Goal: Check status: Check status

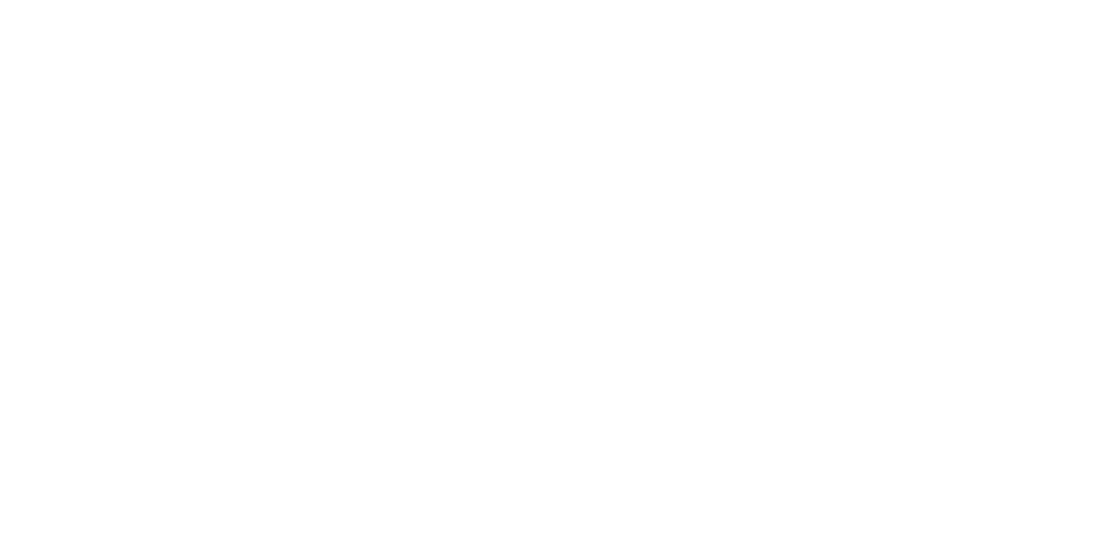
select select "100"
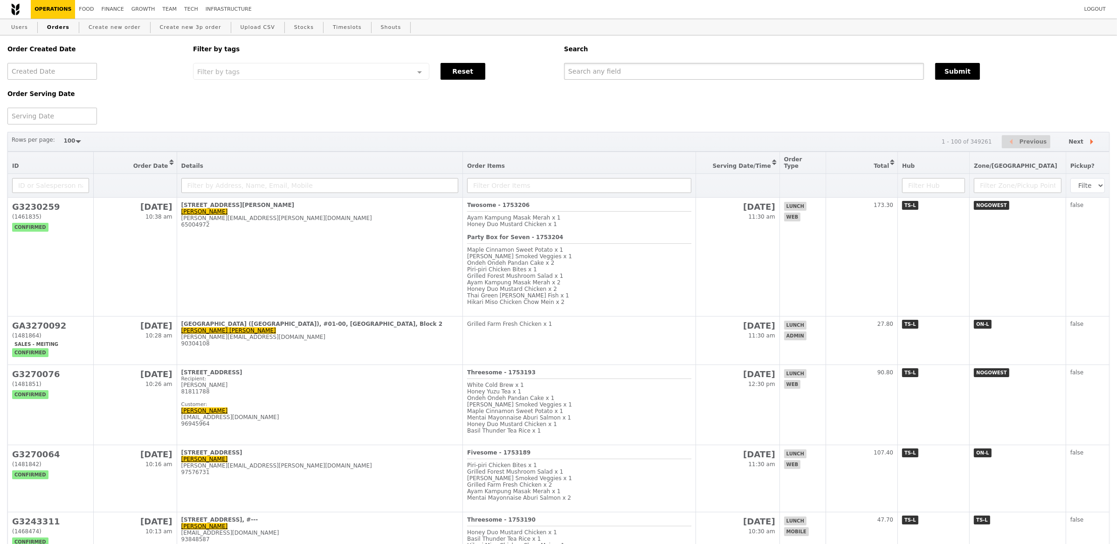
click at [625, 75] on input "text" at bounding box center [744, 71] width 360 height 17
paste input "#GA3269863"
click at [572, 73] on input "#GA3269863" at bounding box center [744, 71] width 360 height 17
type input "GA3269863"
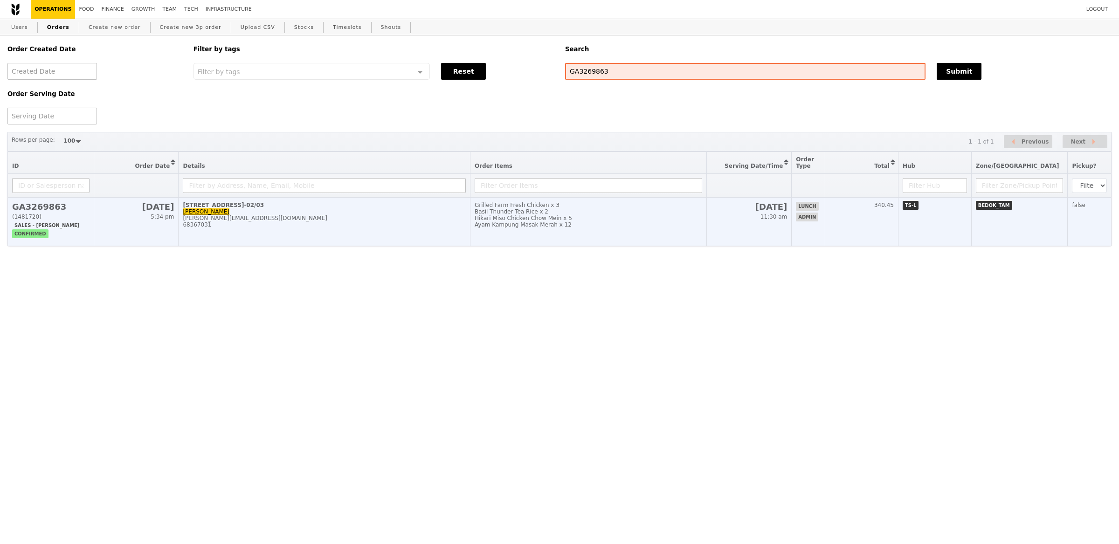
click at [301, 222] on div "68367031" at bounding box center [324, 225] width 283 height 7
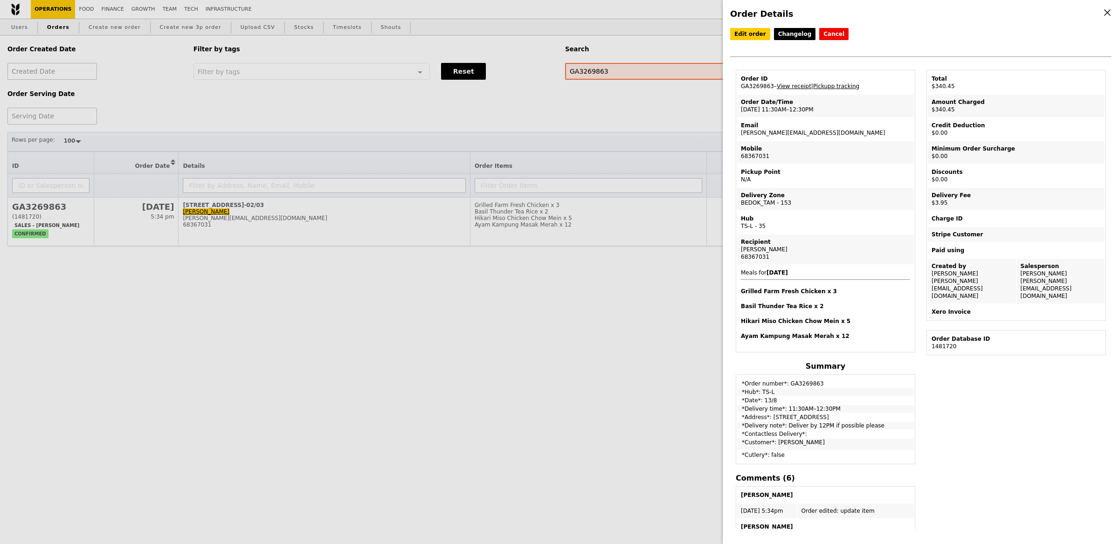
click at [543, 225] on div "Order Details Edit order Changelog Cancel Order ID GA3269863 – View receipt | P…" at bounding box center [559, 272] width 1119 height 544
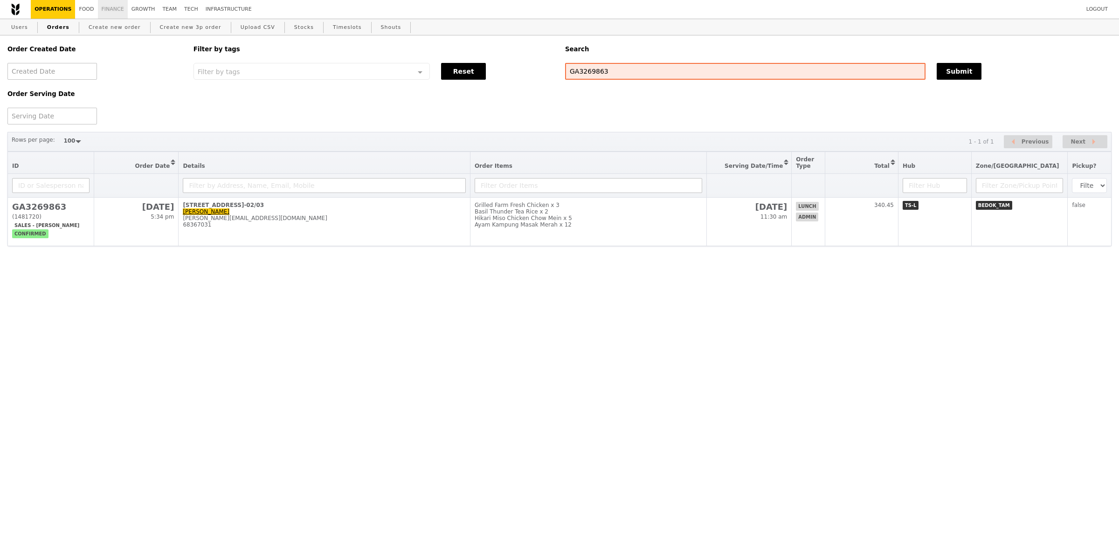
click at [115, 7] on link "Finance" at bounding box center [113, 9] width 30 height 19
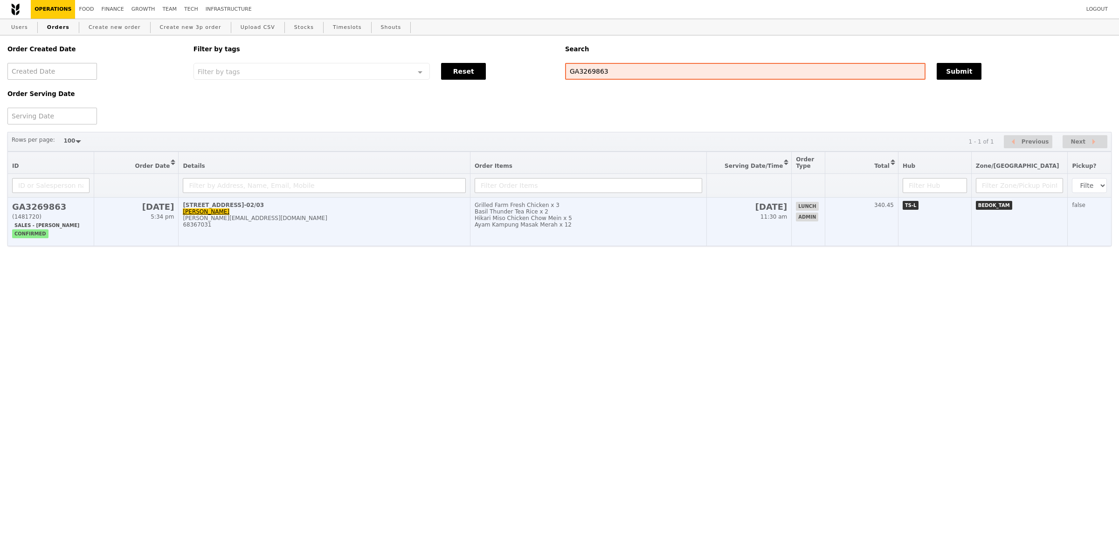
click at [306, 214] on td "15A Changi Business Park Central 1, #05-02/03 Jessica Loo jessica.loo@sg.nestle…" at bounding box center [325, 222] width 292 height 49
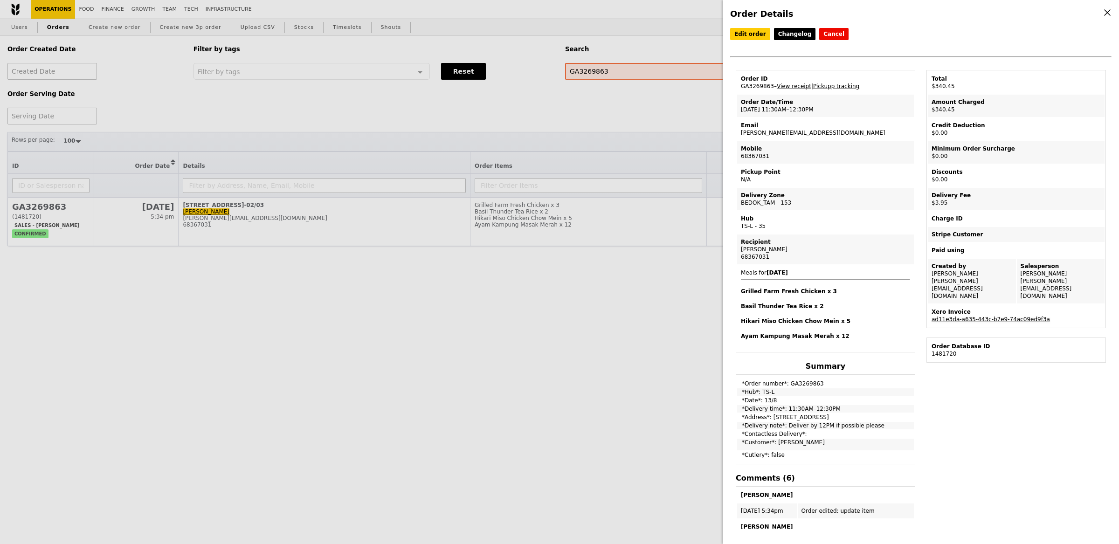
click at [1005, 316] on link "ad11e3da-a635-443c-b7e9-74ac09ed9f3a" at bounding box center [991, 319] width 118 height 7
click at [0, 0] on div "Order Details Edit order Changelog Cancel Order ID GA3269863 – View receipt | P…" at bounding box center [559, 272] width 1119 height 544
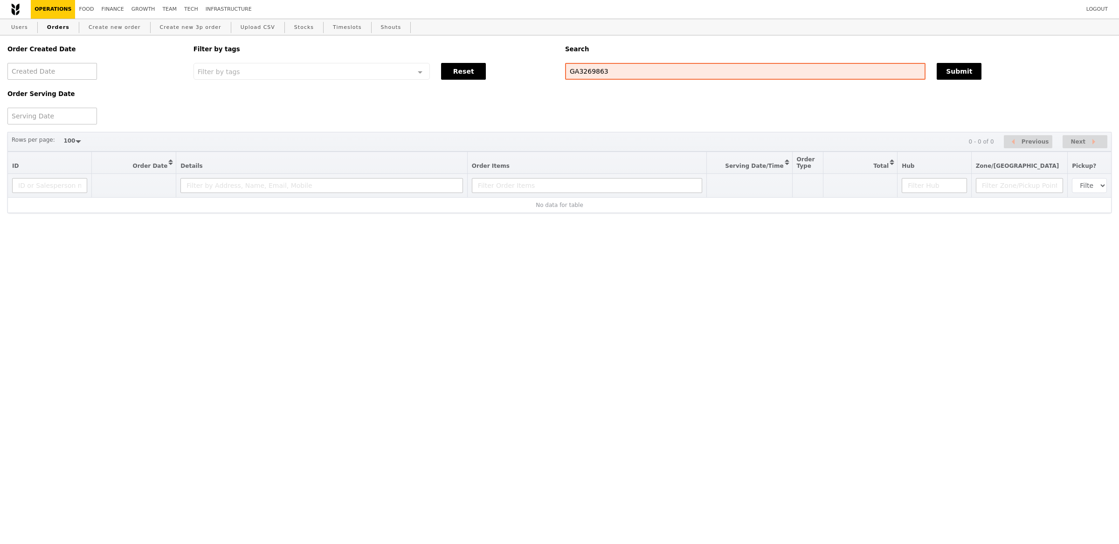
select select "100"
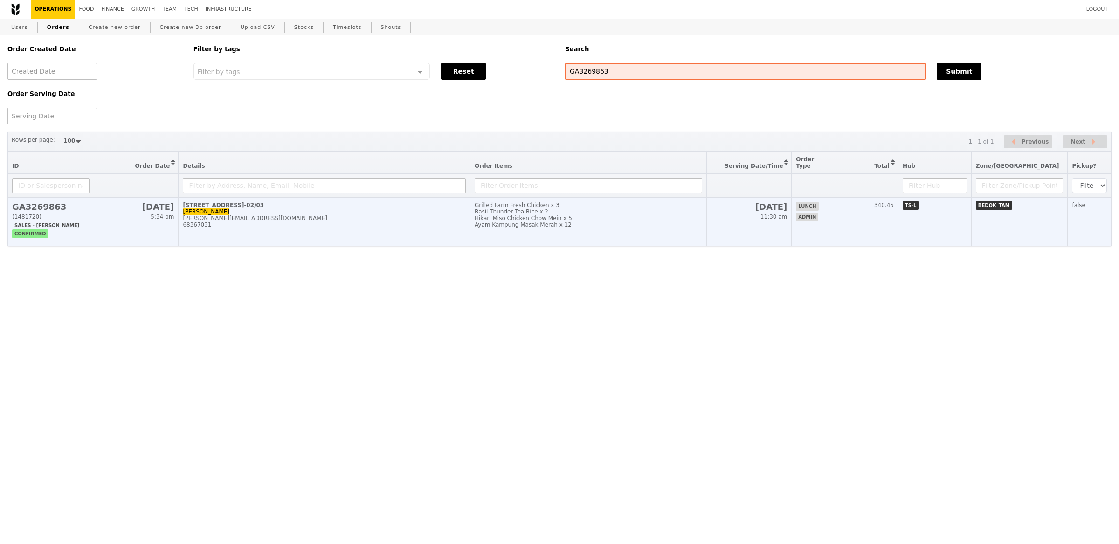
click at [528, 213] on div "Basil Thunder Tea Rice x 2" at bounding box center [589, 211] width 228 height 7
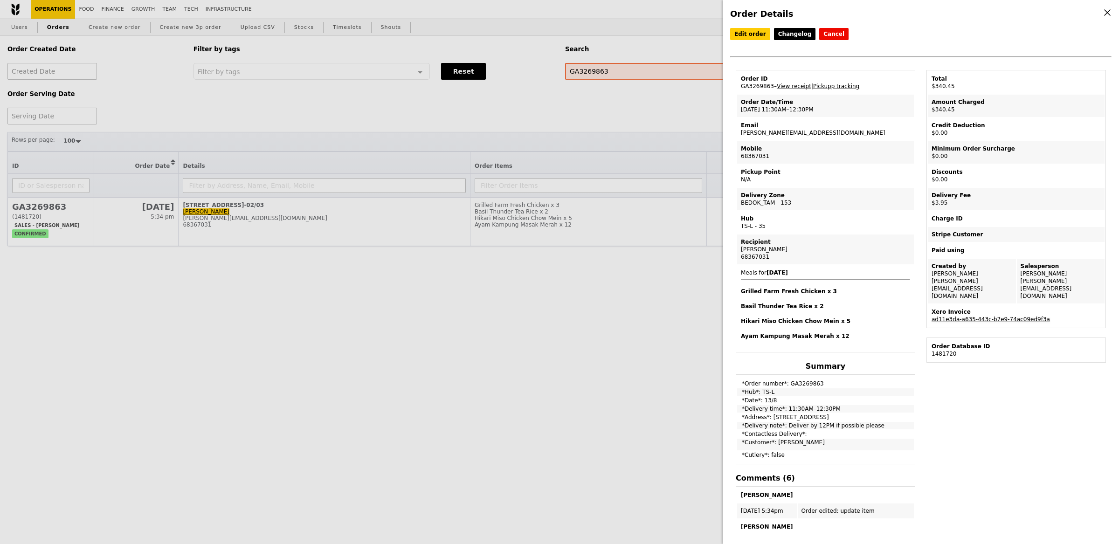
click at [982, 316] on link "ad11e3da-a635-443c-b7e9-74ac09ed9f3a" at bounding box center [991, 319] width 118 height 7
